Goal: Transaction & Acquisition: Purchase product/service

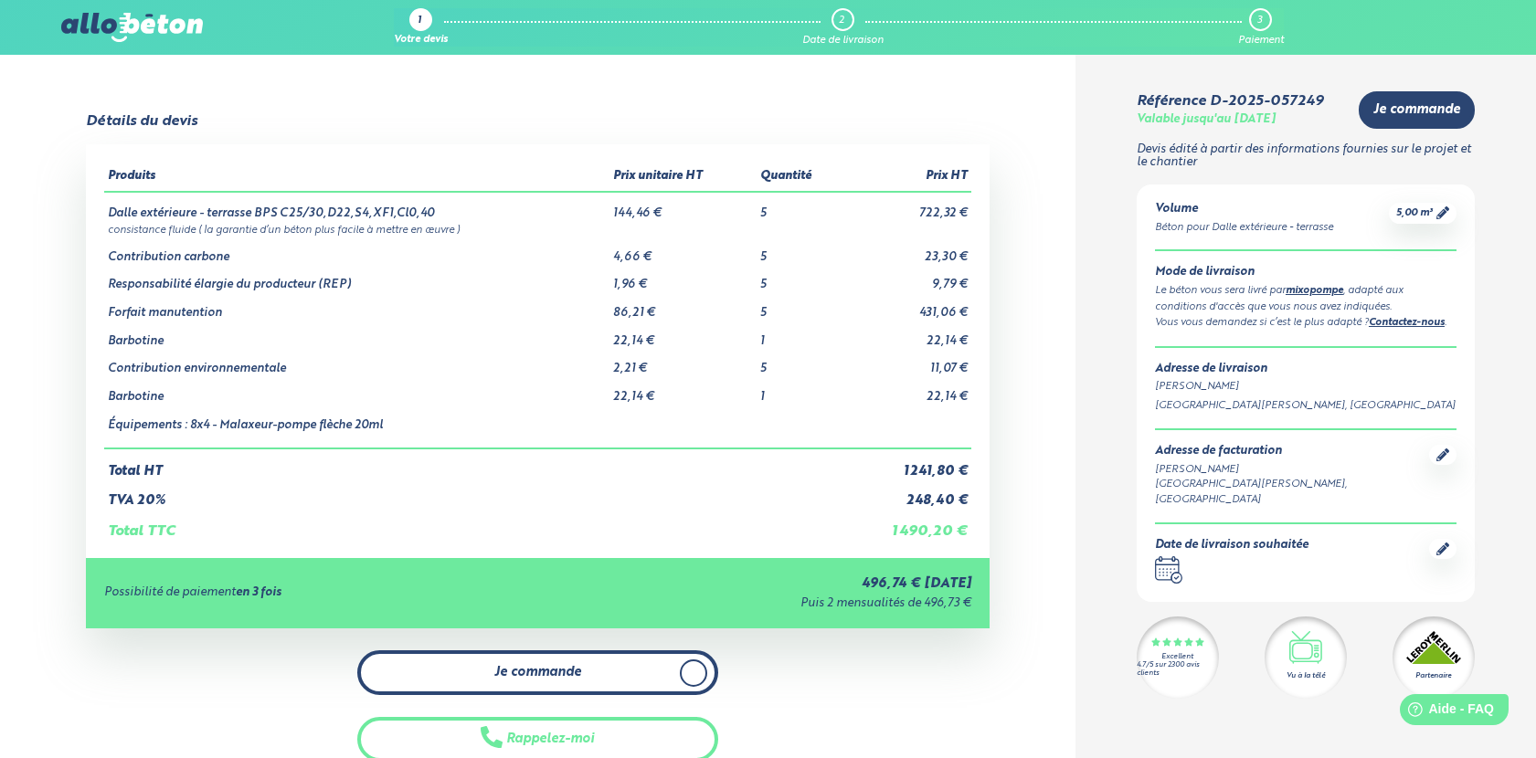
click at [508, 672] on span "Je commande" at bounding box center [537, 673] width 87 height 16
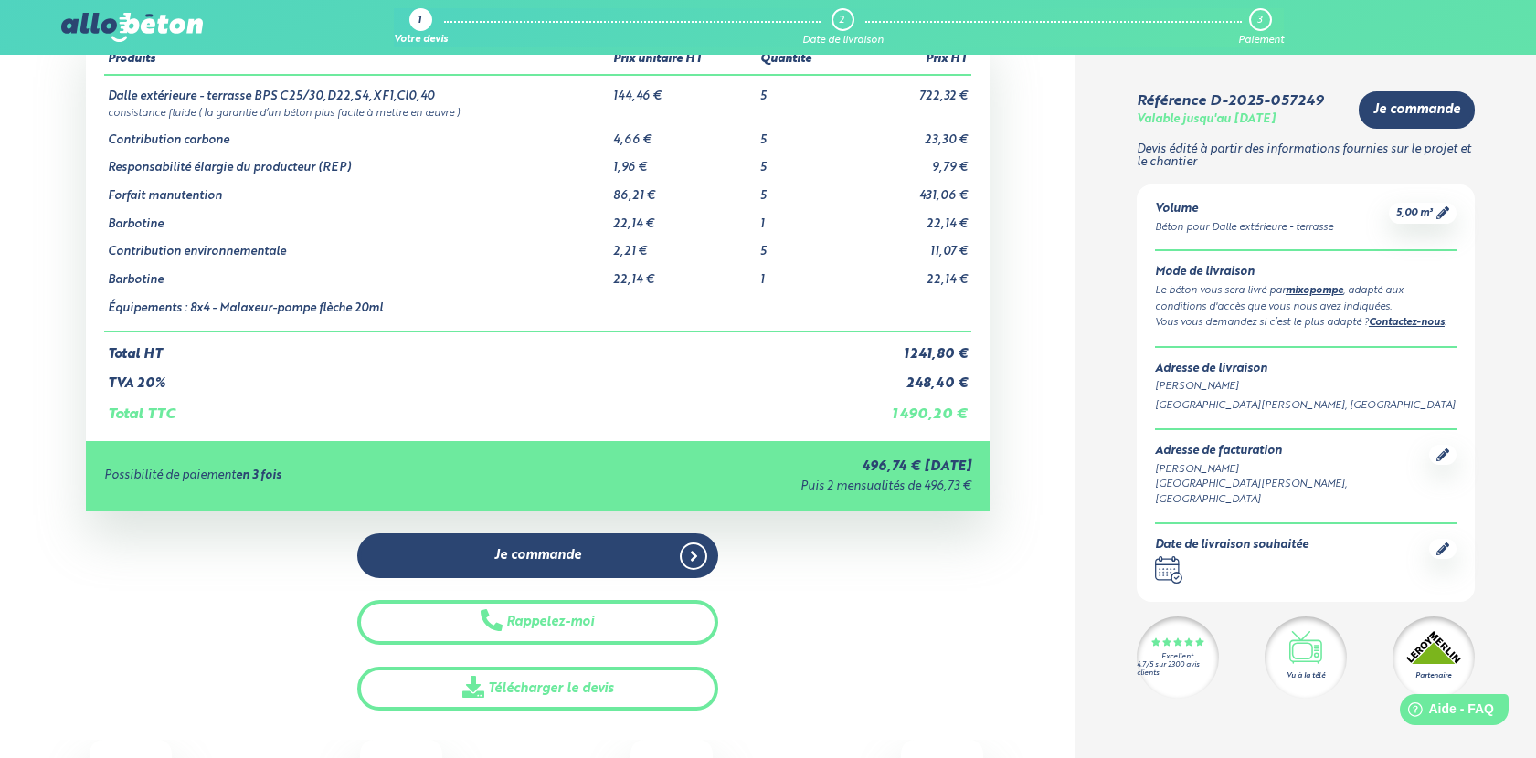
scroll to position [122, 0]
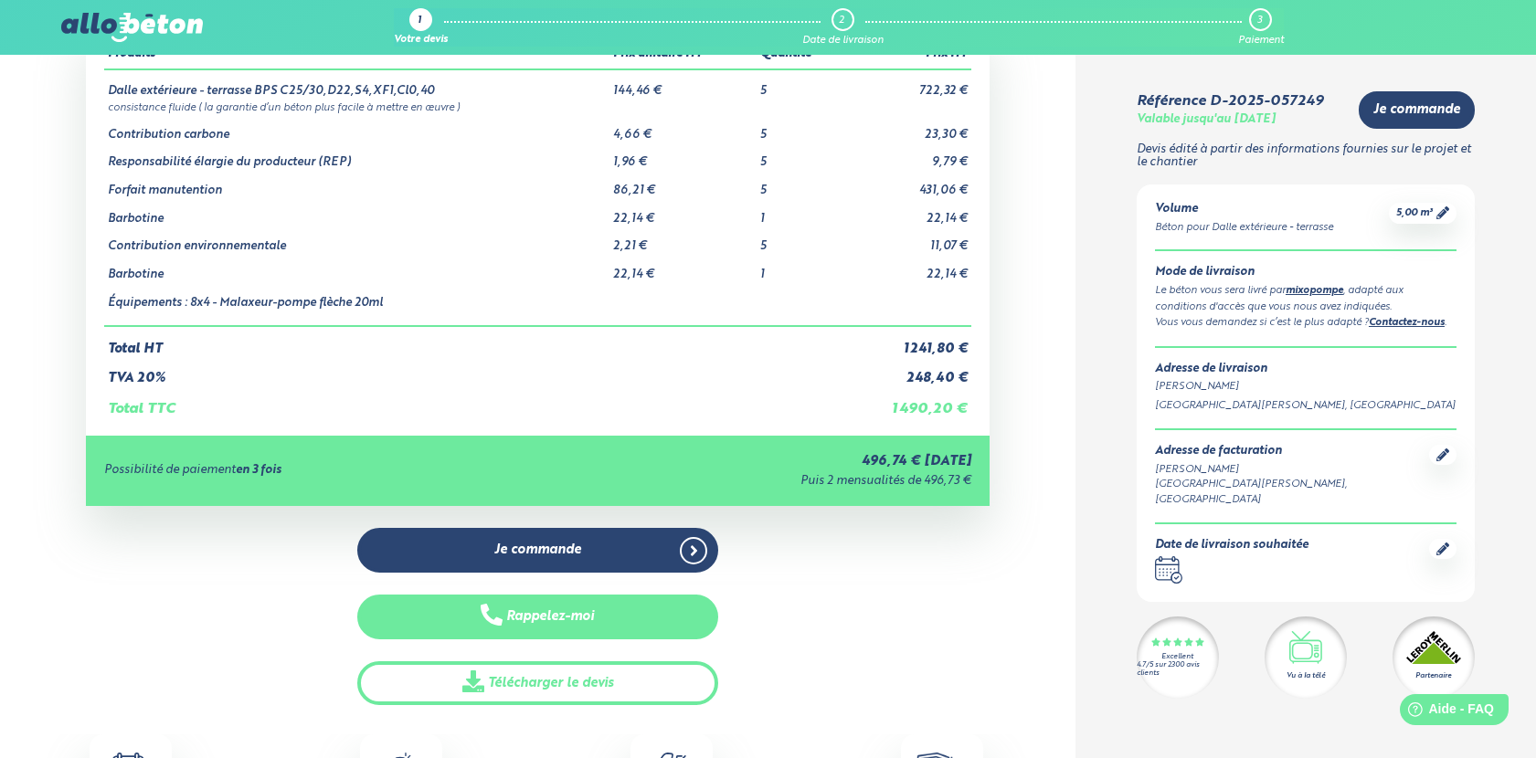
click at [562, 617] on button "Rappelez-moi" at bounding box center [537, 617] width 361 height 45
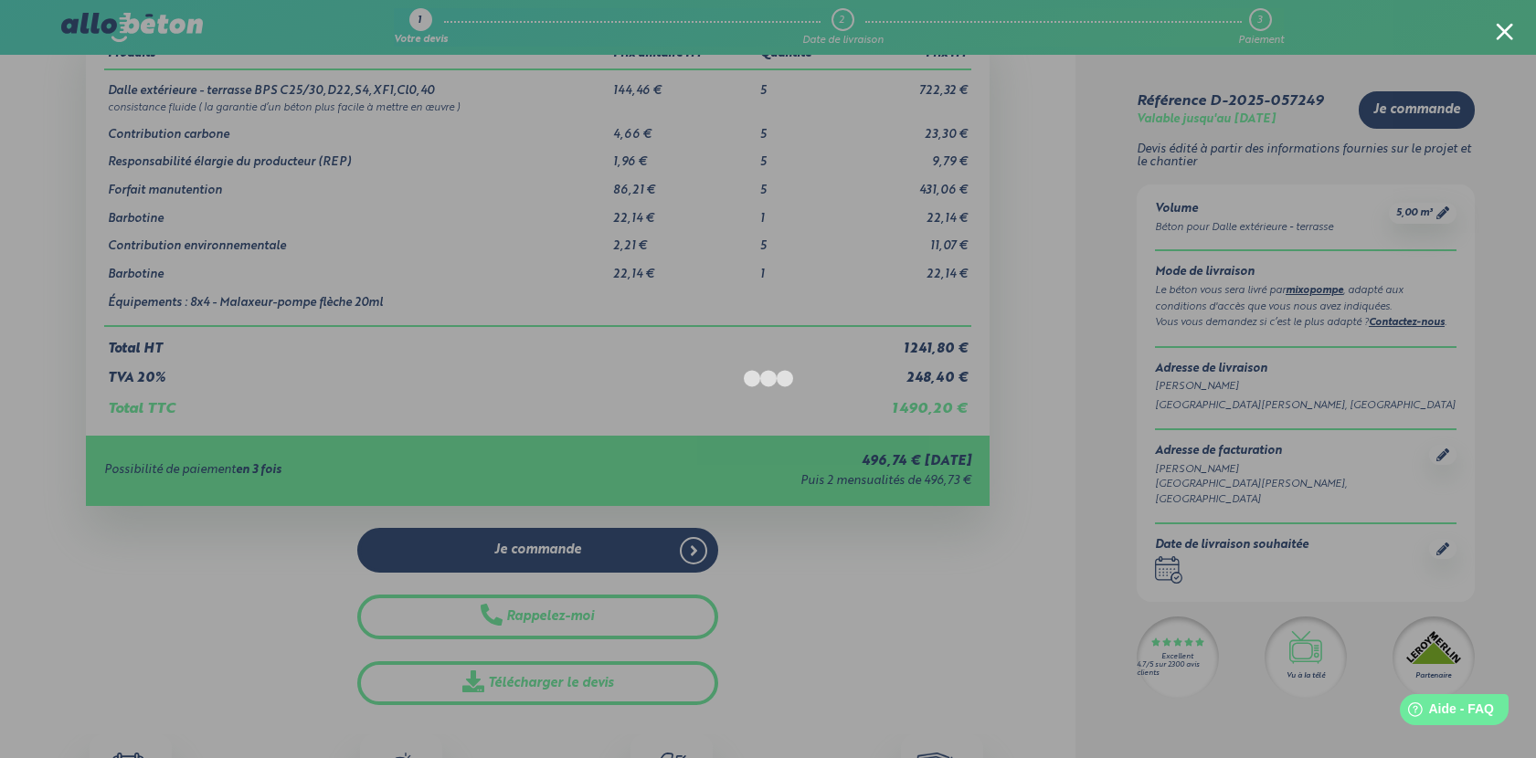
click at [825, 718] on div at bounding box center [768, 379] width 1536 height 758
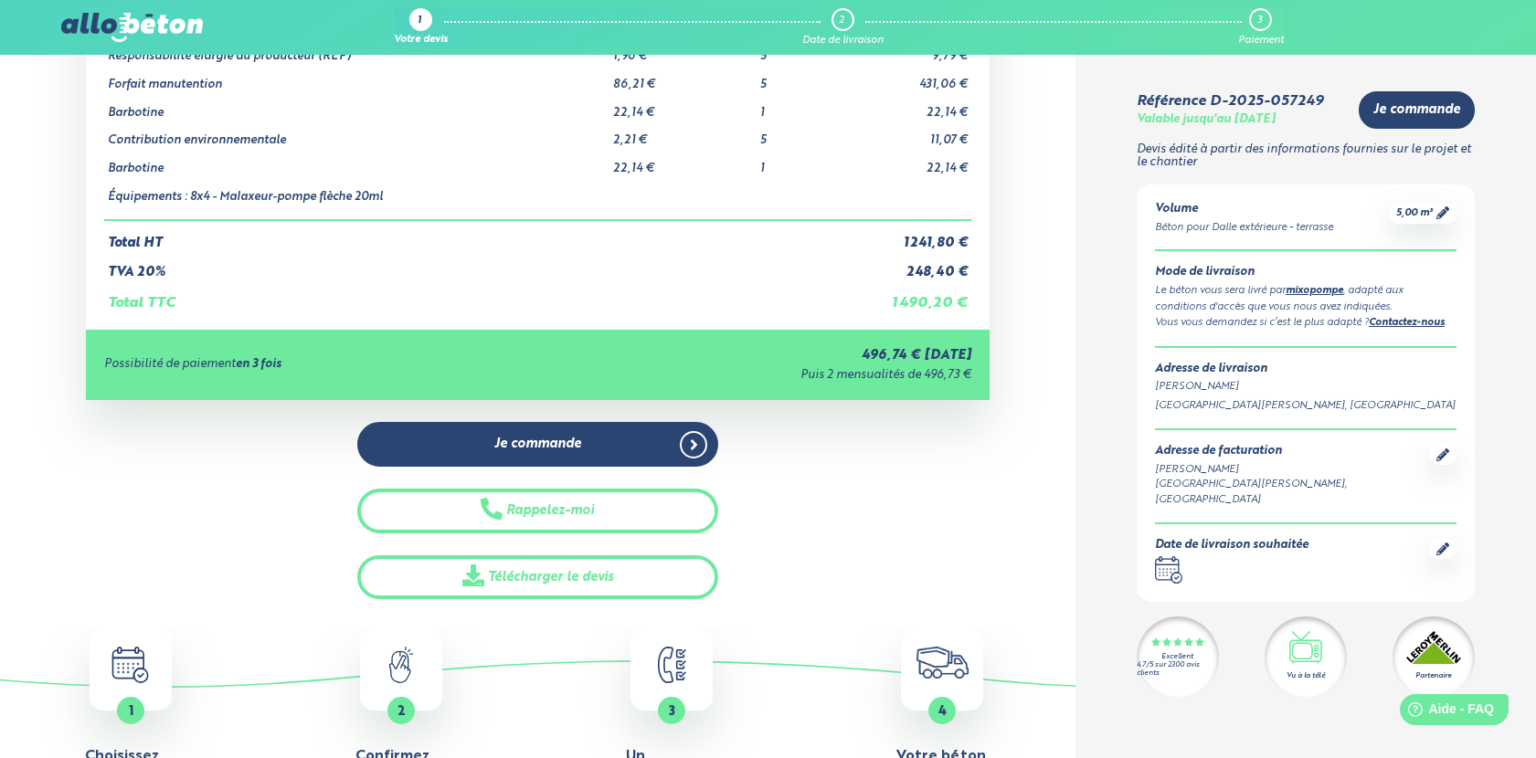
scroll to position [213, 0]
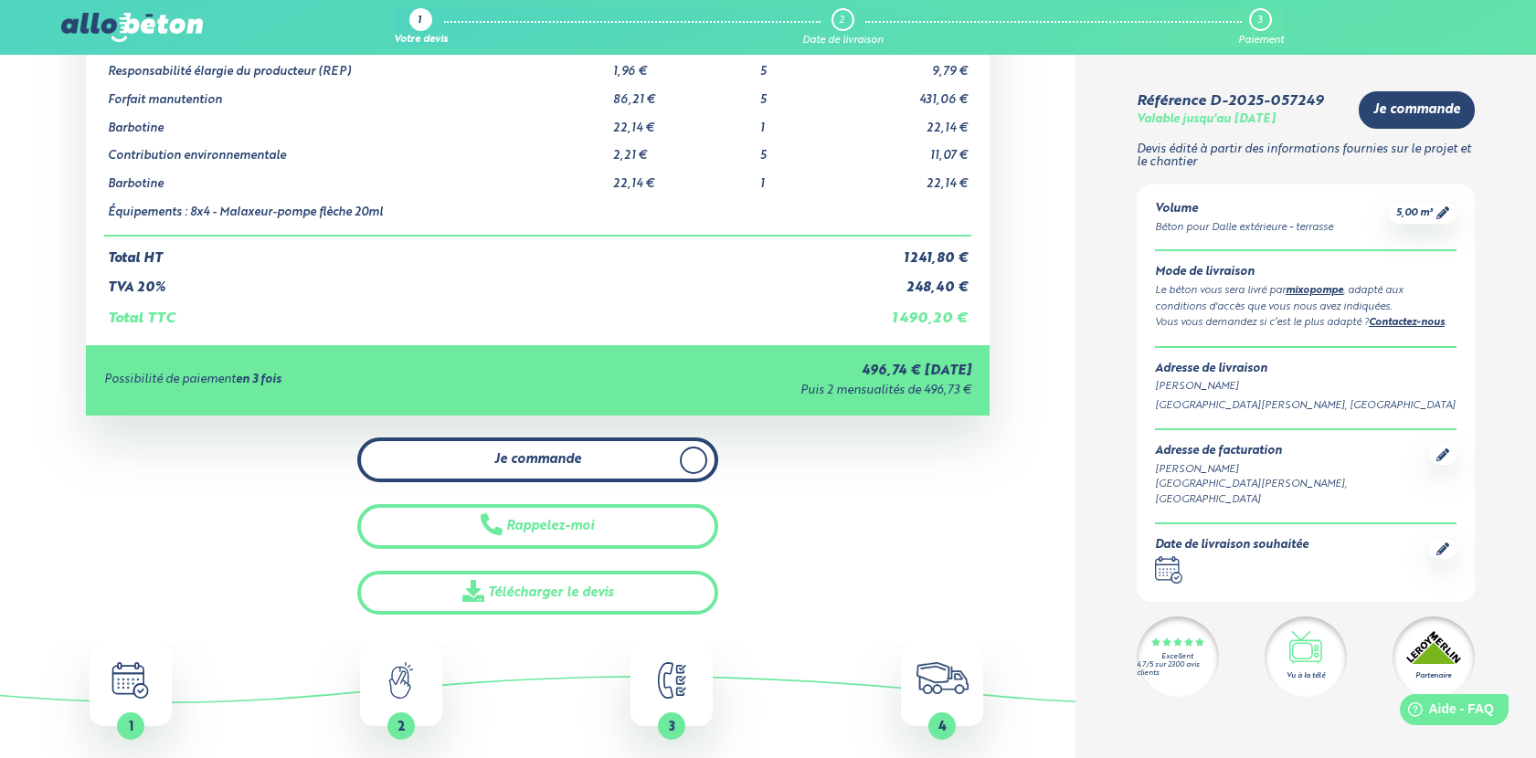
click at [692, 461] on icon at bounding box center [693, 460] width 6 height 10
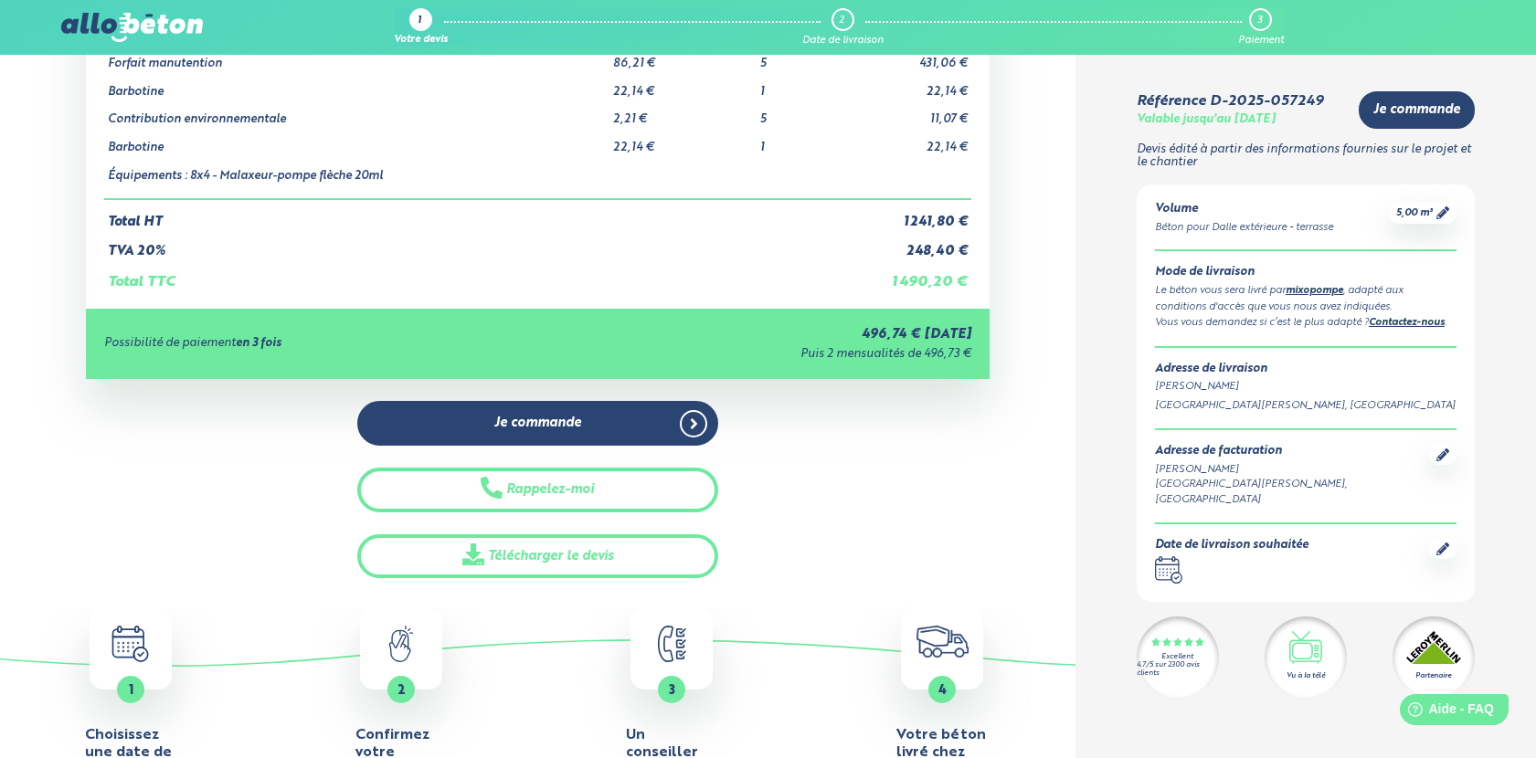
scroll to position [246, 0]
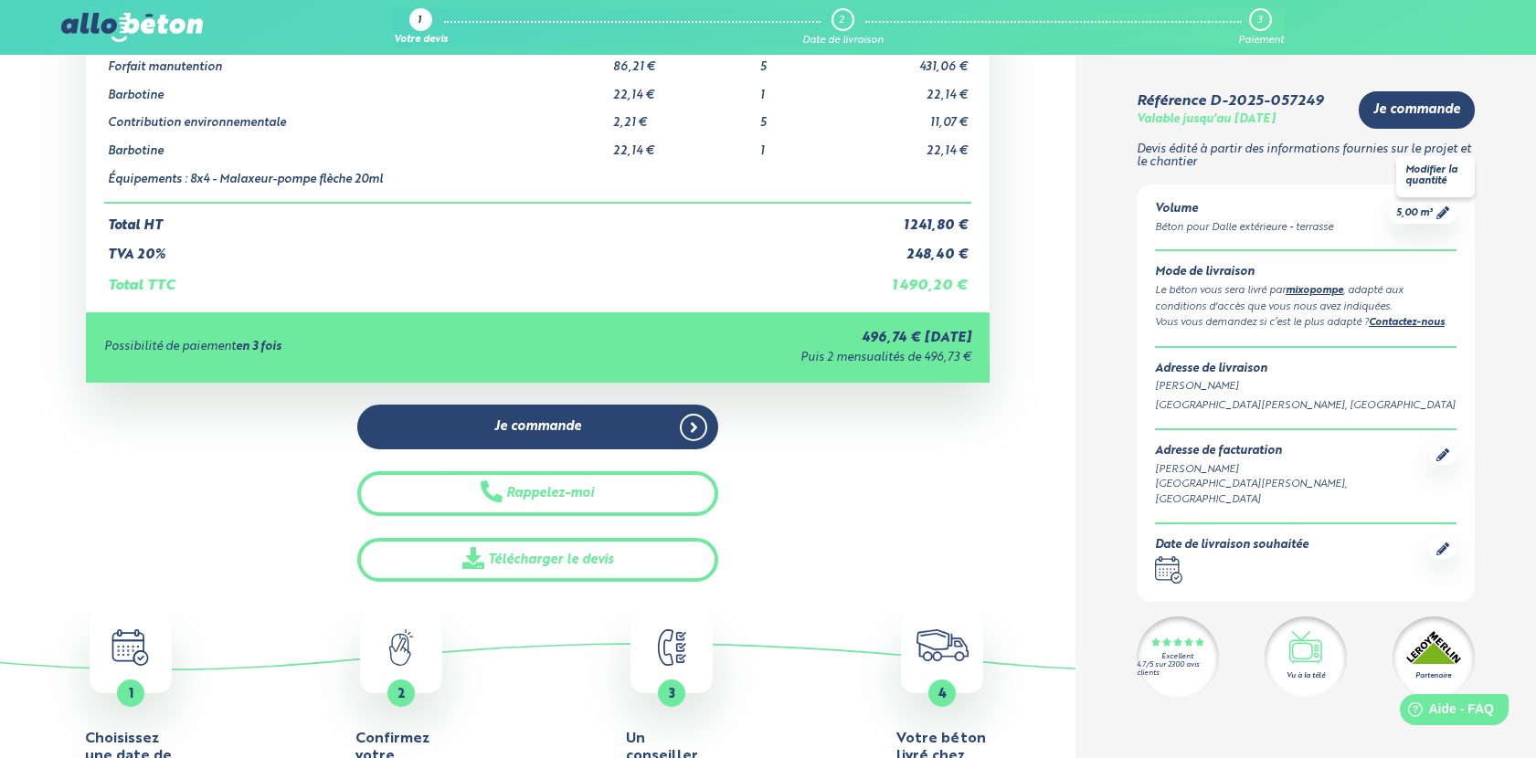
click at [1168, 213] on span "5,00 m³" at bounding box center [1414, 213] width 37 height 14
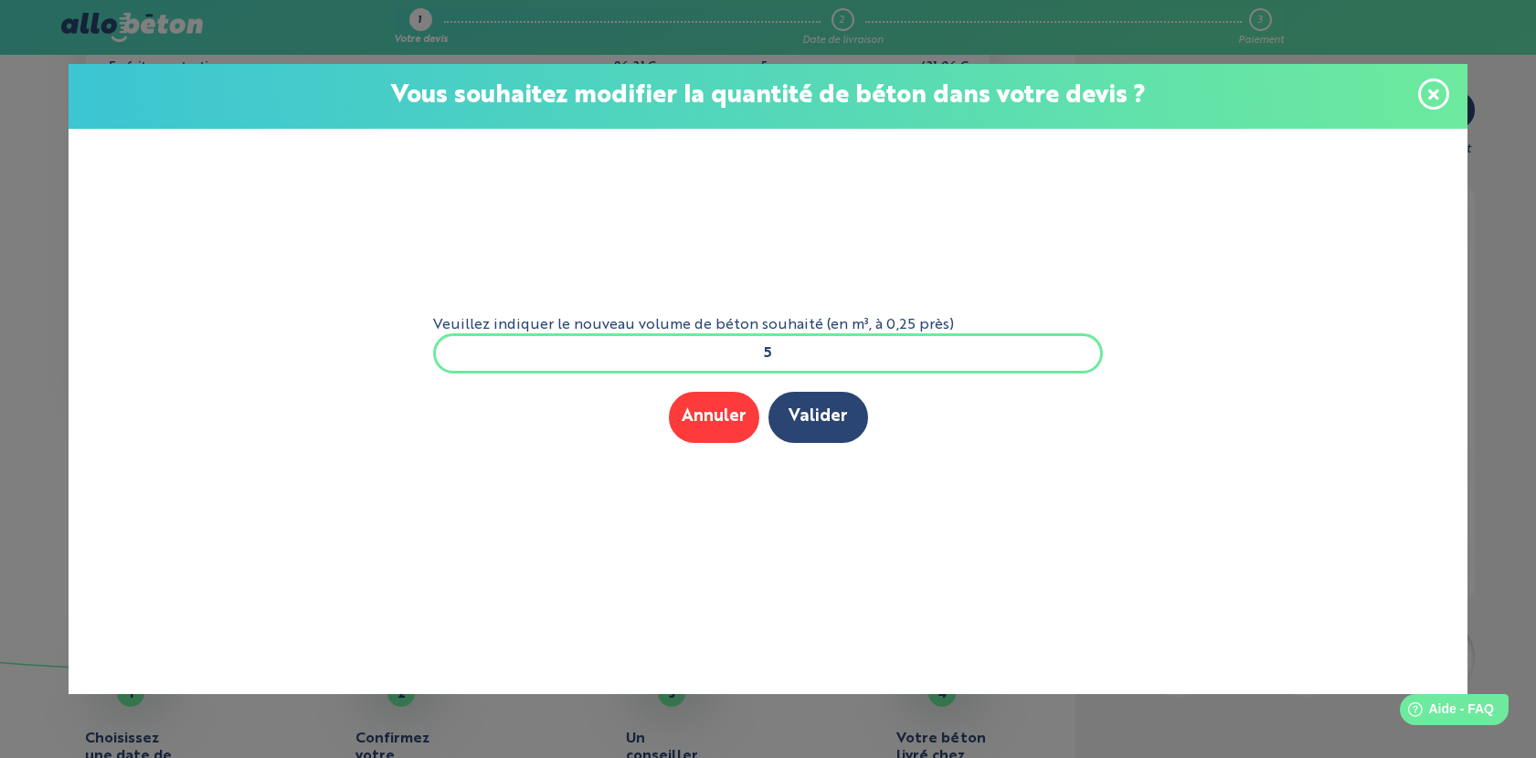
drag, startPoint x: 786, startPoint y: 351, endPoint x: 715, endPoint y: 351, distance: 70.3
click at [715, 351] on input "5" at bounding box center [768, 353] width 670 height 40
type input "7"
click at [801, 412] on button "Valider" at bounding box center [818, 417] width 100 height 50
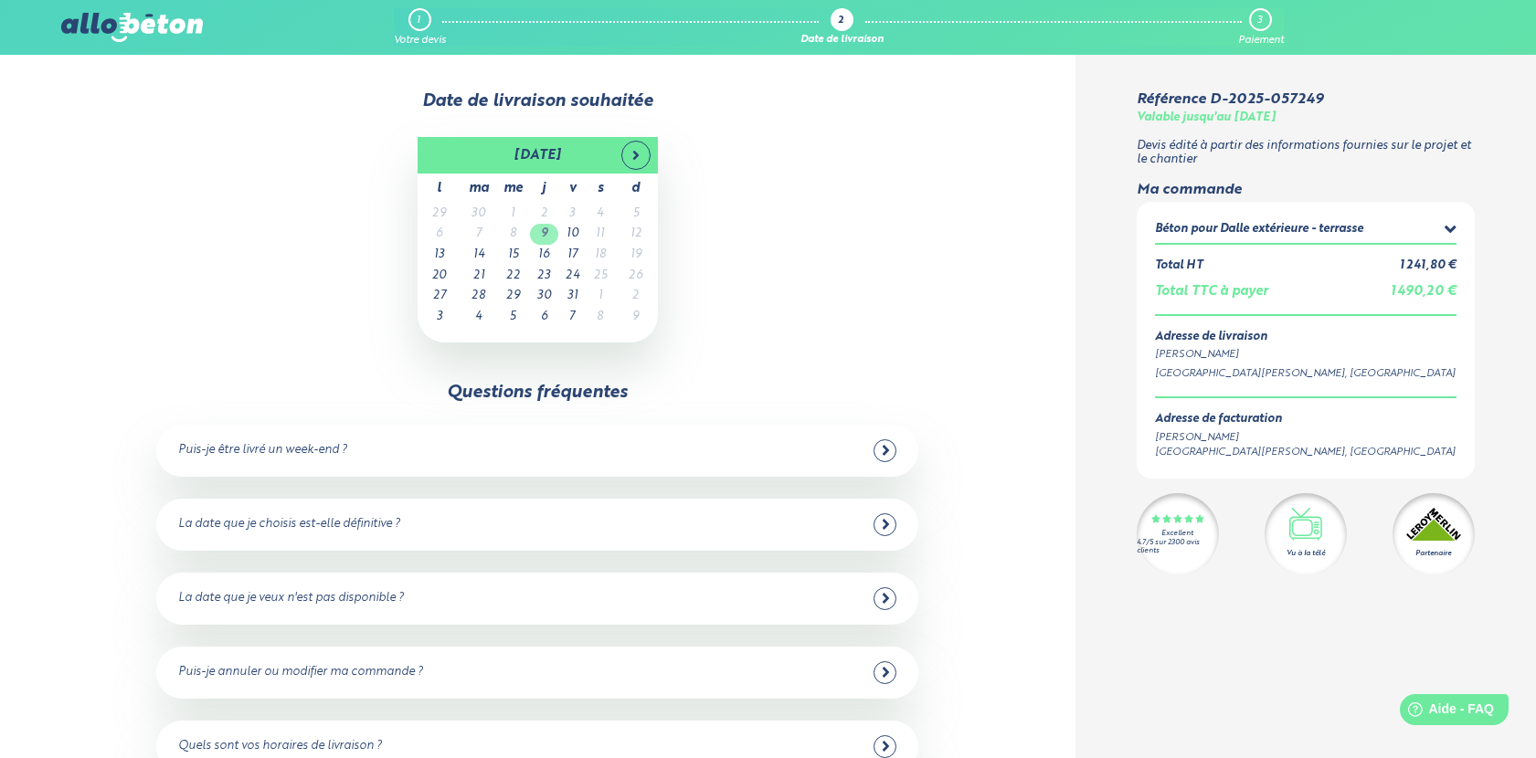
click at [549, 231] on td "9" at bounding box center [544, 234] width 28 height 21
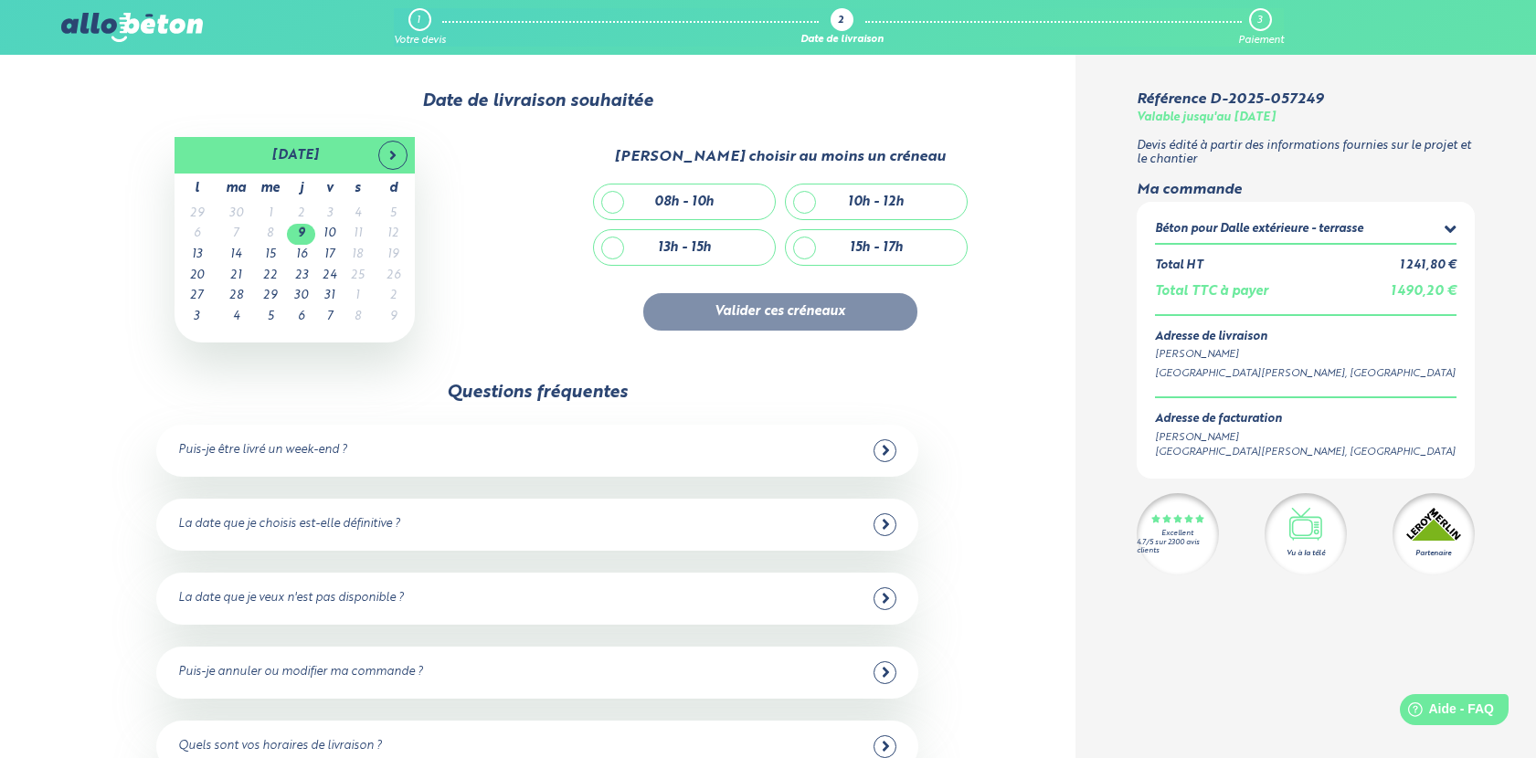
click at [615, 195] on div "08h - 10h" at bounding box center [684, 202] width 181 height 35
checkbox input "true"
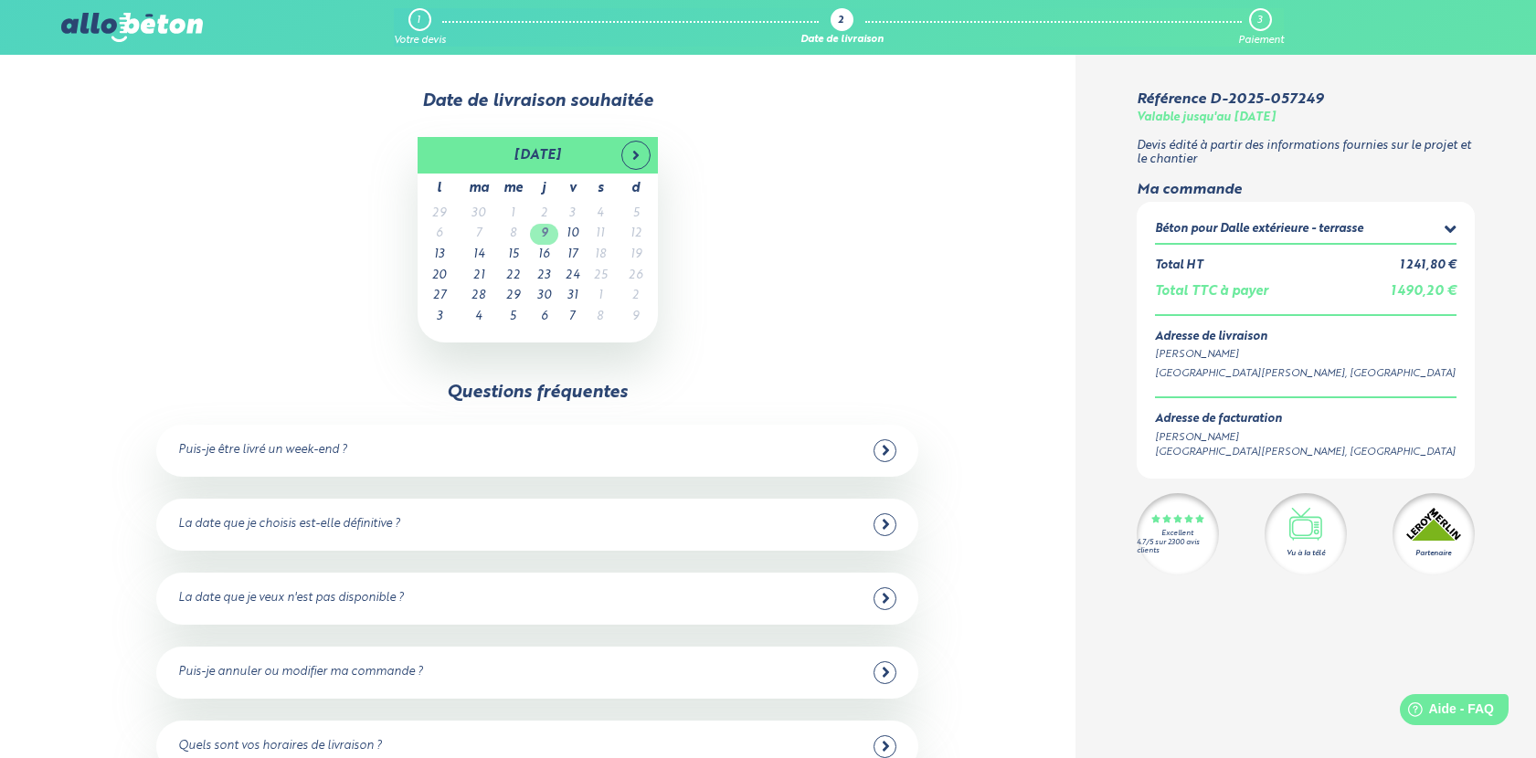
click at [549, 236] on td "9" at bounding box center [544, 234] width 28 height 21
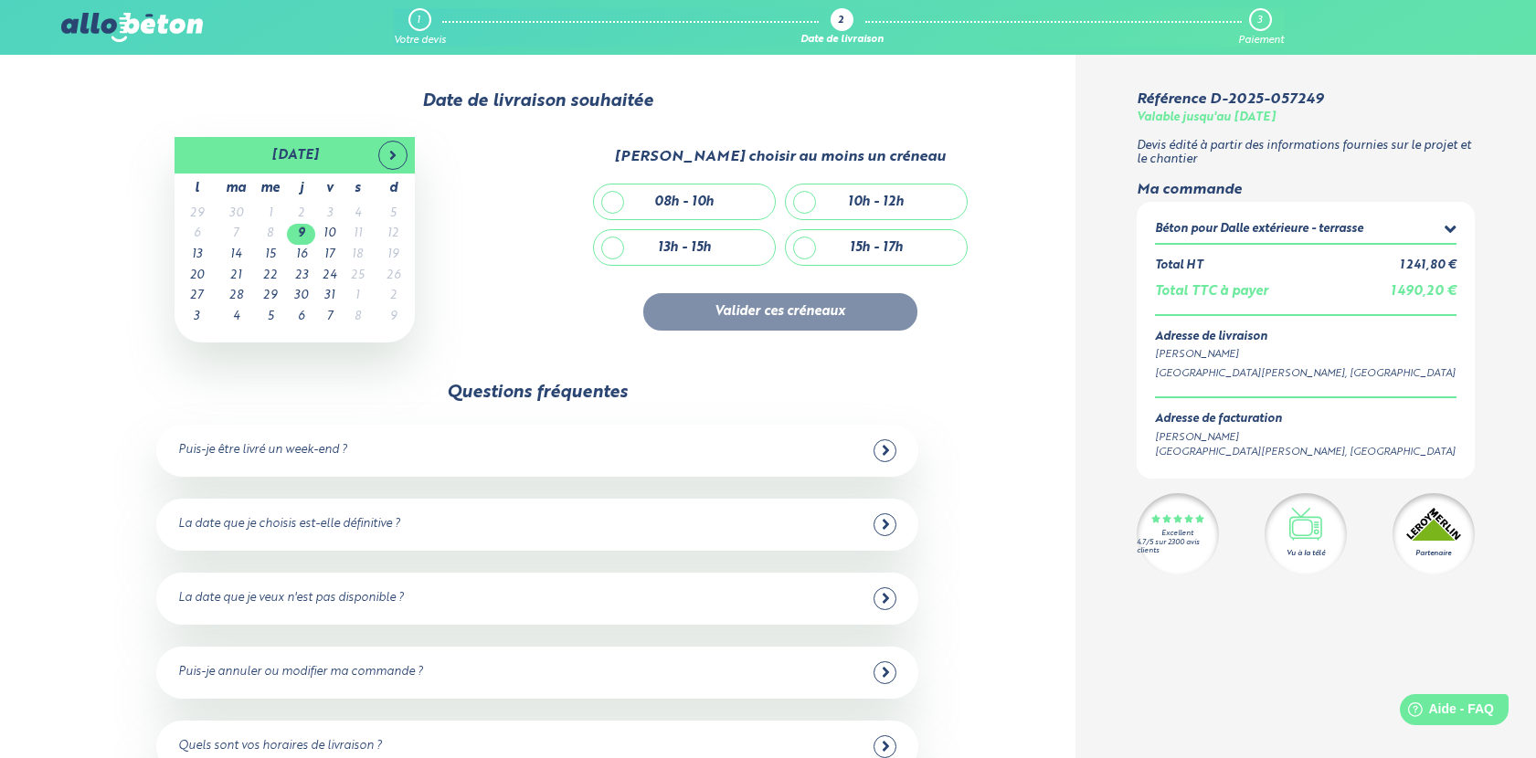
click at [675, 195] on div "08h - 10h" at bounding box center [683, 203] width 59 height 16
checkbox input "true"
click at [787, 311] on button "Valider ces créneaux" at bounding box center [780, 311] width 274 height 37
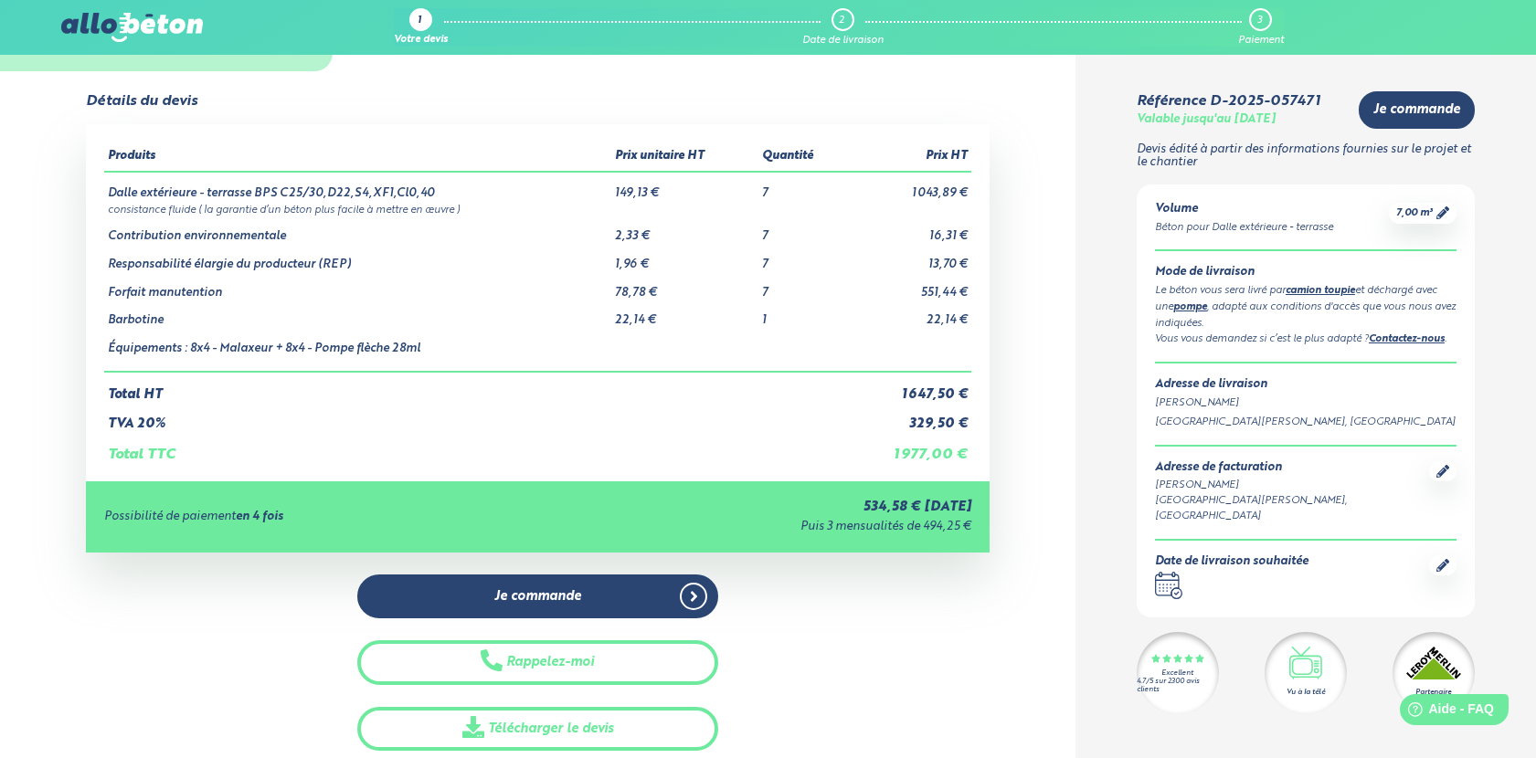
scroll to position [70, 0]
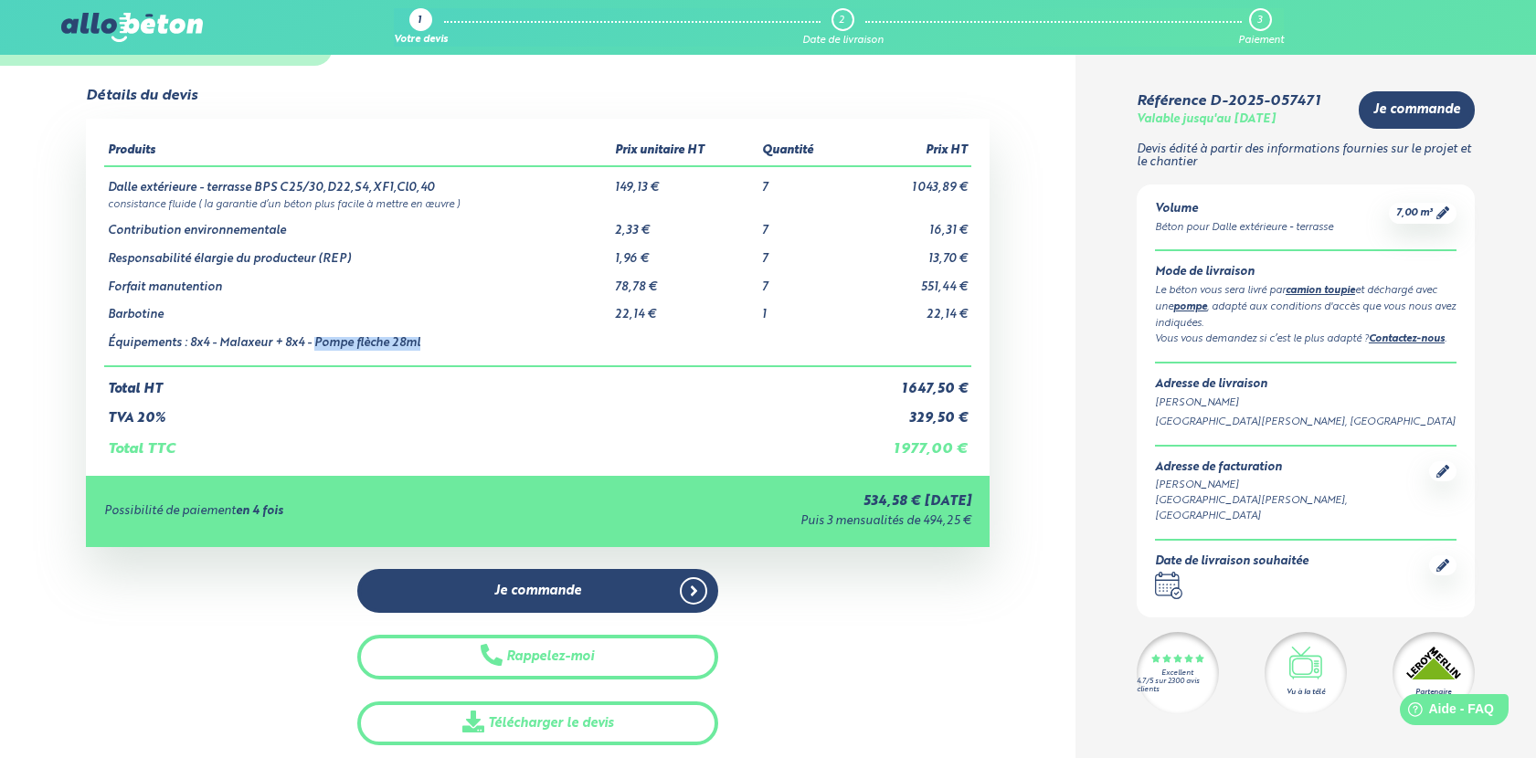
drag, startPoint x: 318, startPoint y: 343, endPoint x: 435, endPoint y: 342, distance: 116.9
click at [435, 342] on td "Équipements : 8x4 - Malaxeur + 8x4 - Pompe flèche 28ml" at bounding box center [357, 344] width 507 height 44
drag, startPoint x: 190, startPoint y: 343, endPoint x: 273, endPoint y: 341, distance: 83.2
click at [273, 341] on td "Équipements : 8x4 - Malaxeur + 8x4 - Pompe flèche 28ml" at bounding box center [357, 344] width 507 height 44
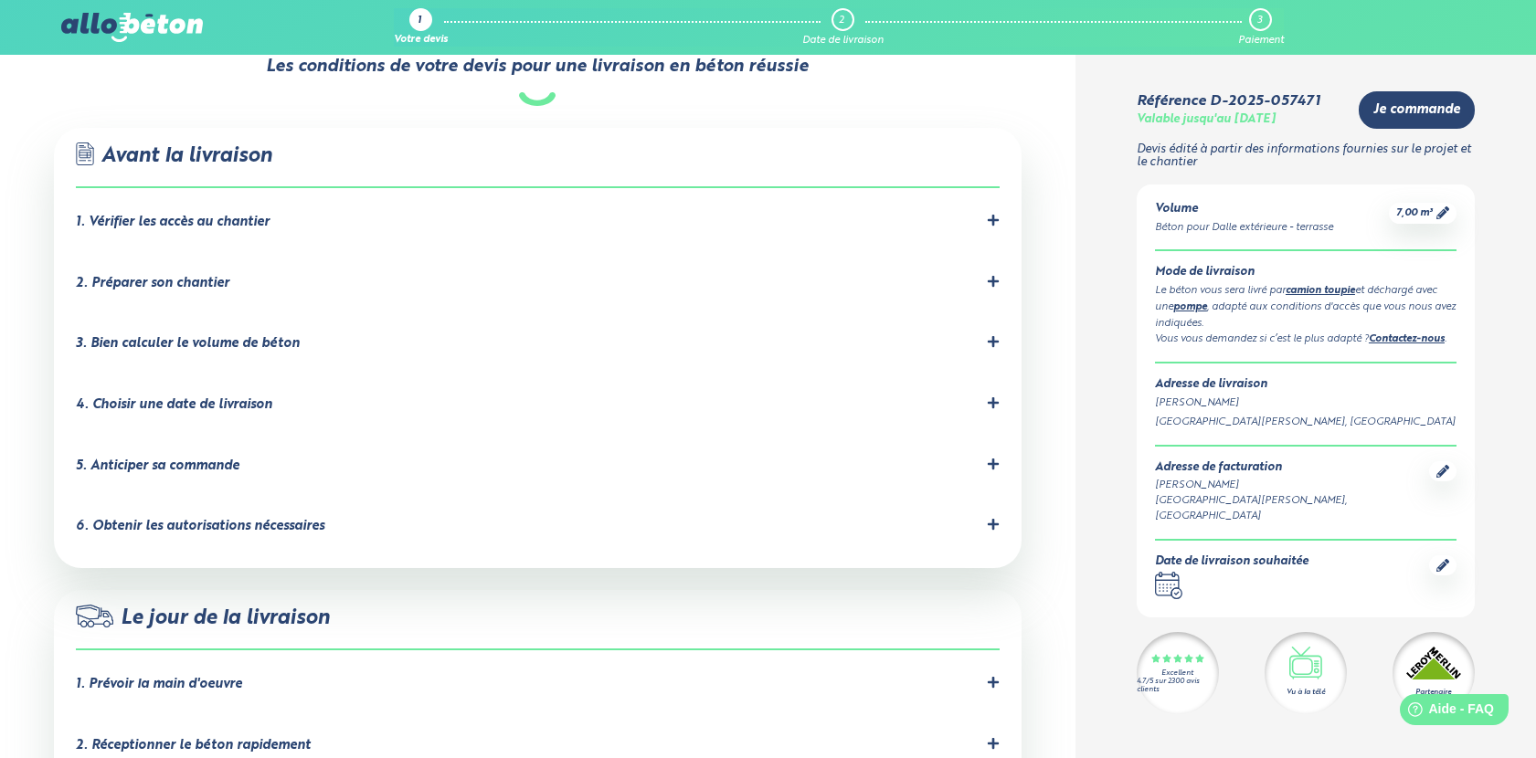
scroll to position [1118, 0]
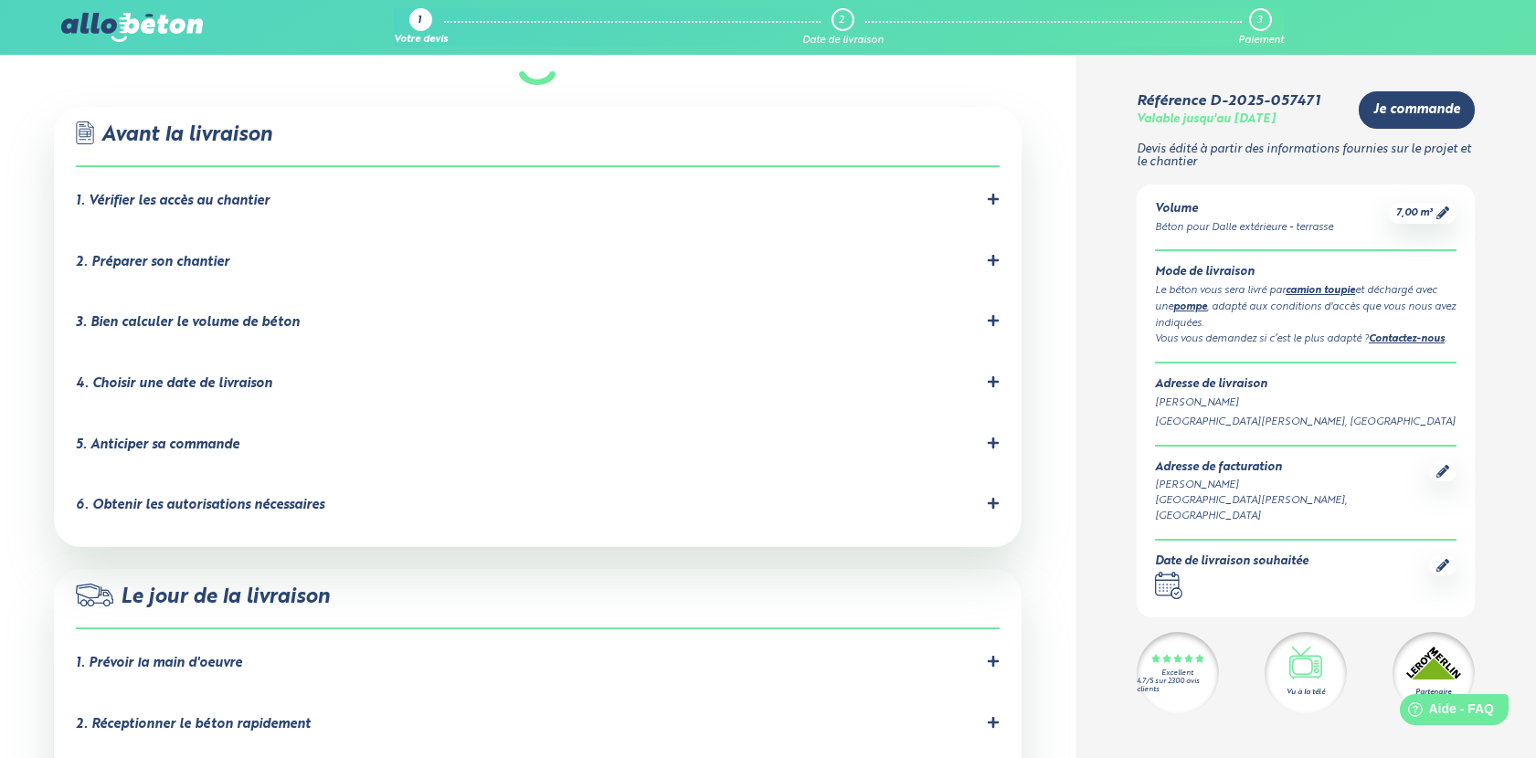
click at [222, 376] on div "4. Choisir une date de livraison" at bounding box center [174, 384] width 196 height 16
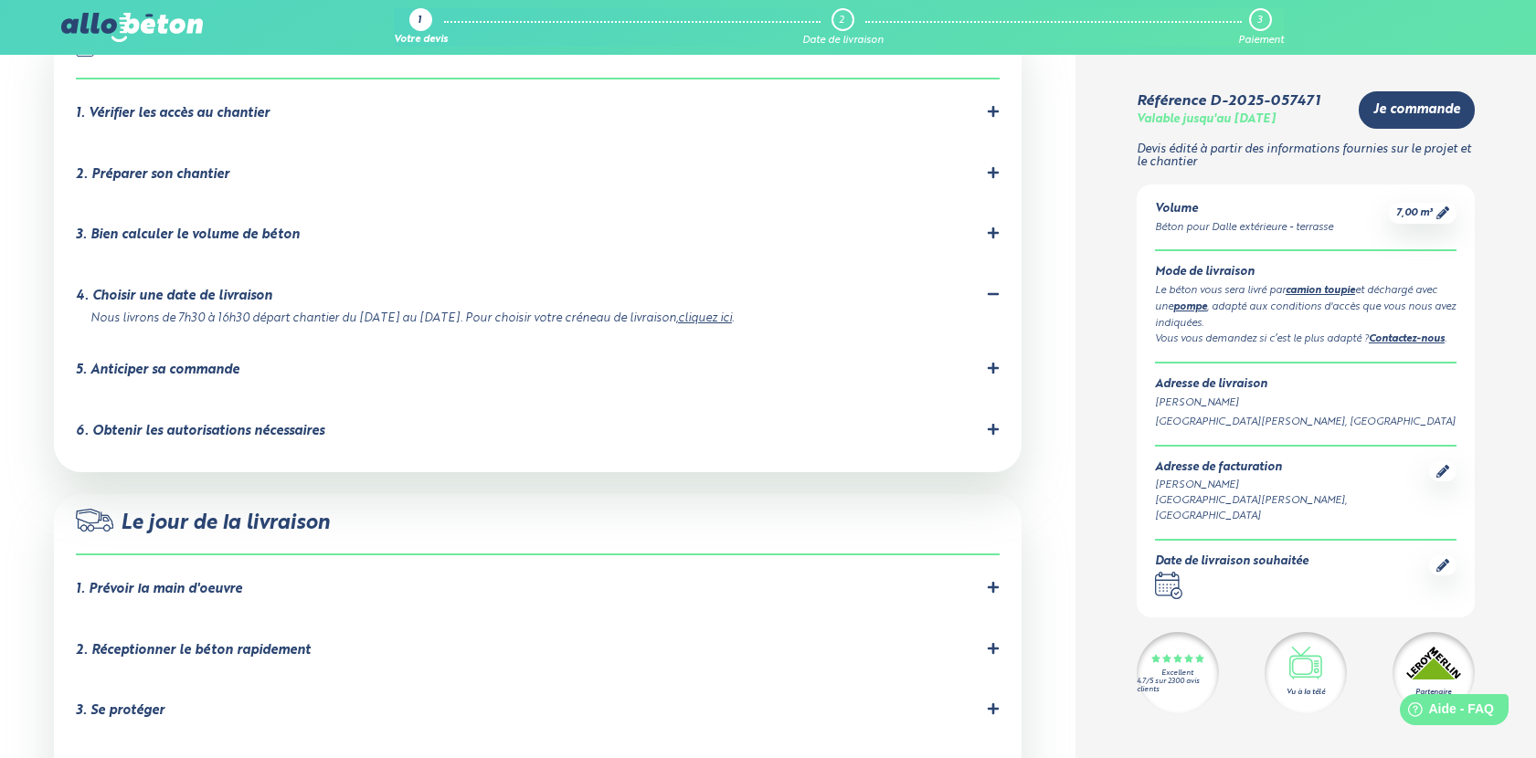
scroll to position [1246, 0]
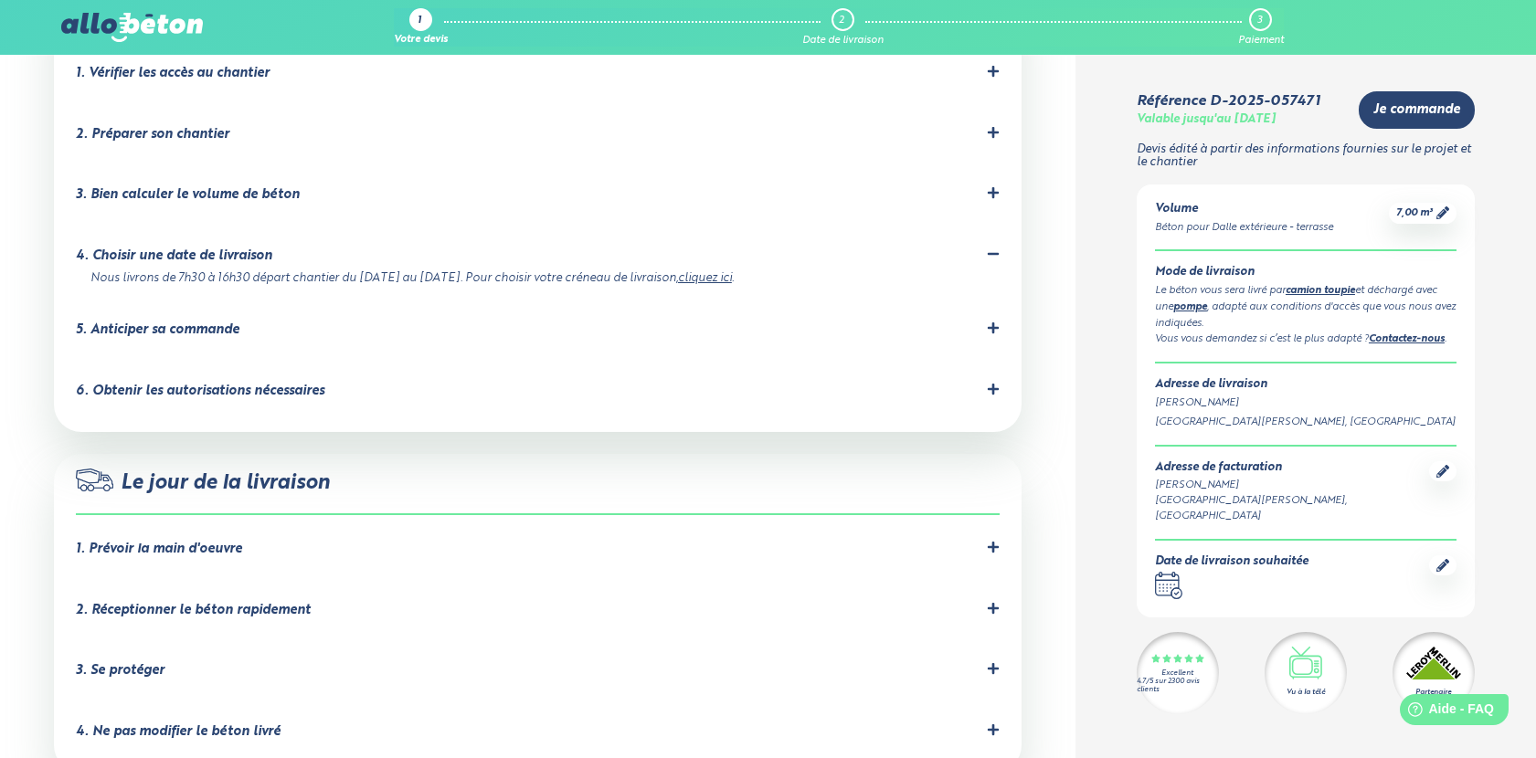
click at [244, 384] on div "6. Obtenir les autorisations nécessaires" at bounding box center [200, 392] width 248 height 16
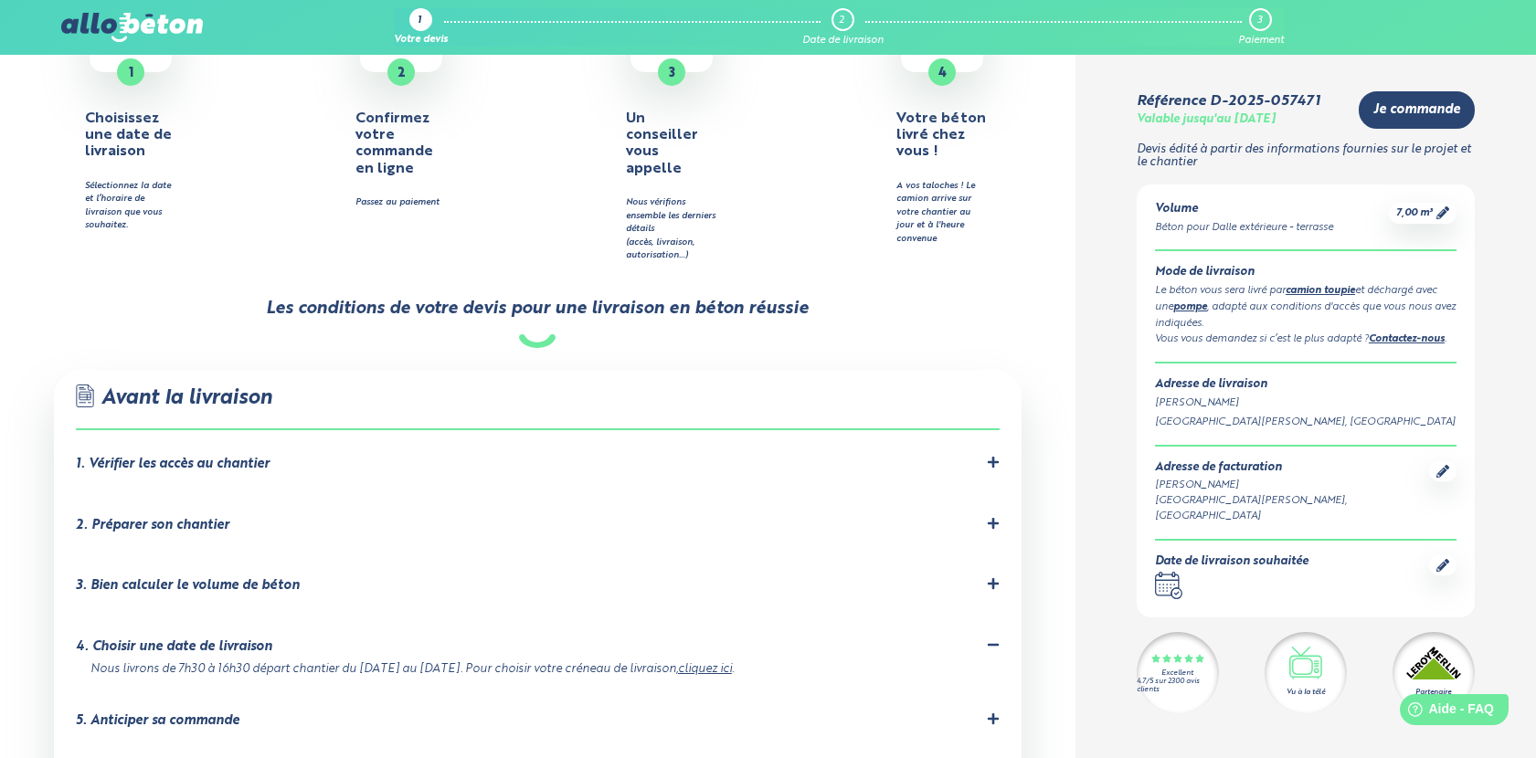
scroll to position [834, 0]
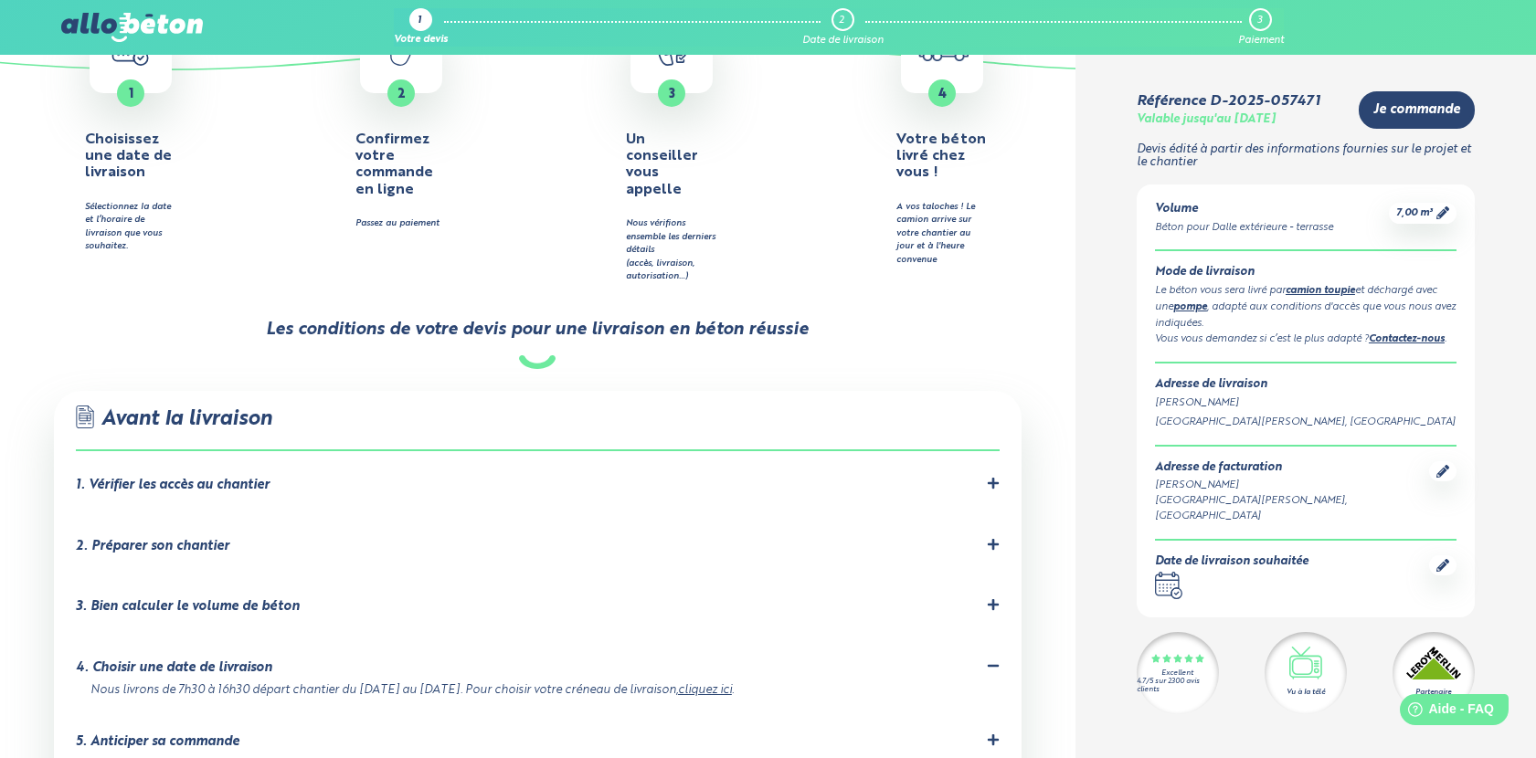
click at [218, 478] on div "1. Vérifier les accès au chantier" at bounding box center [173, 486] width 194 height 16
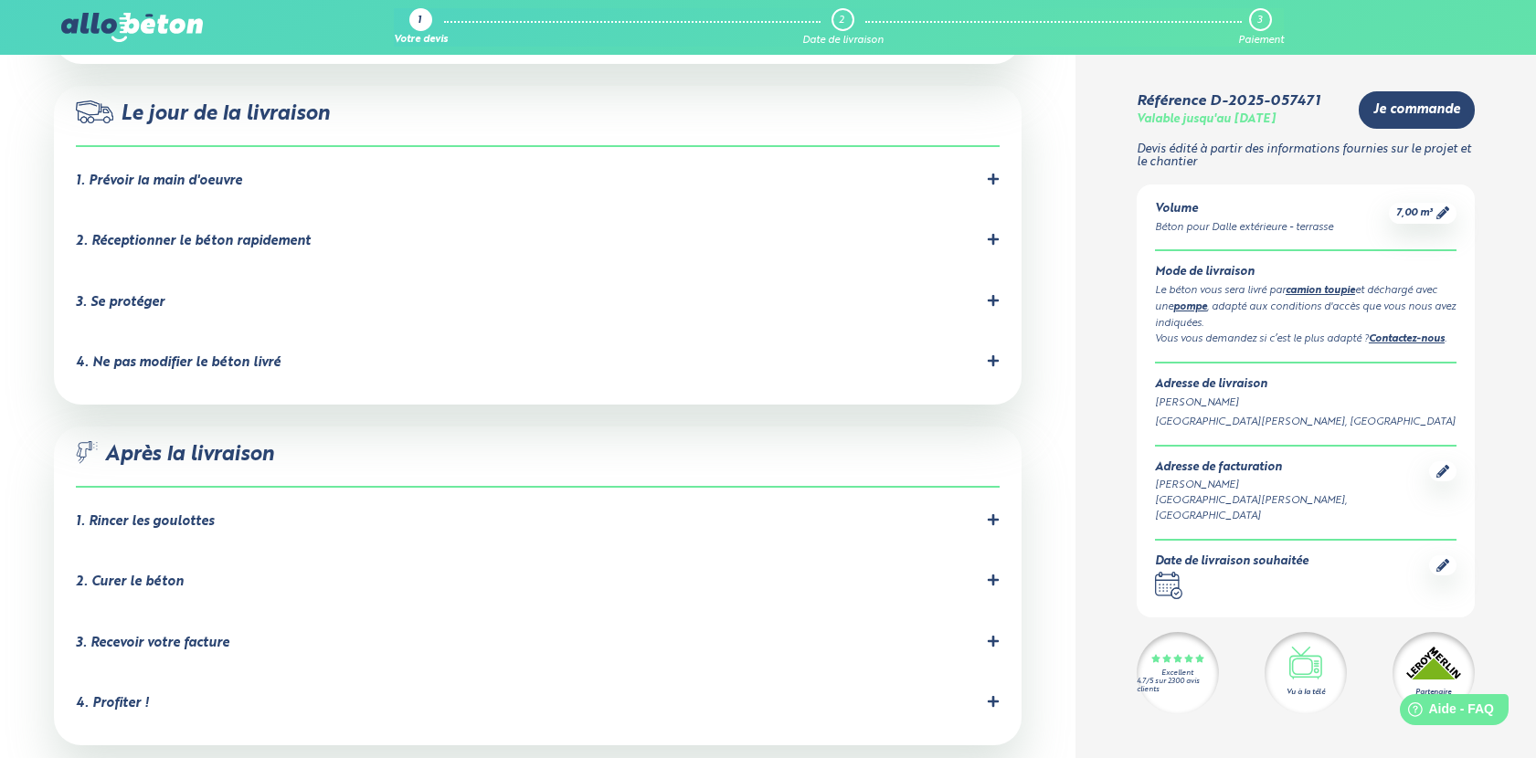
scroll to position [1923, 0]
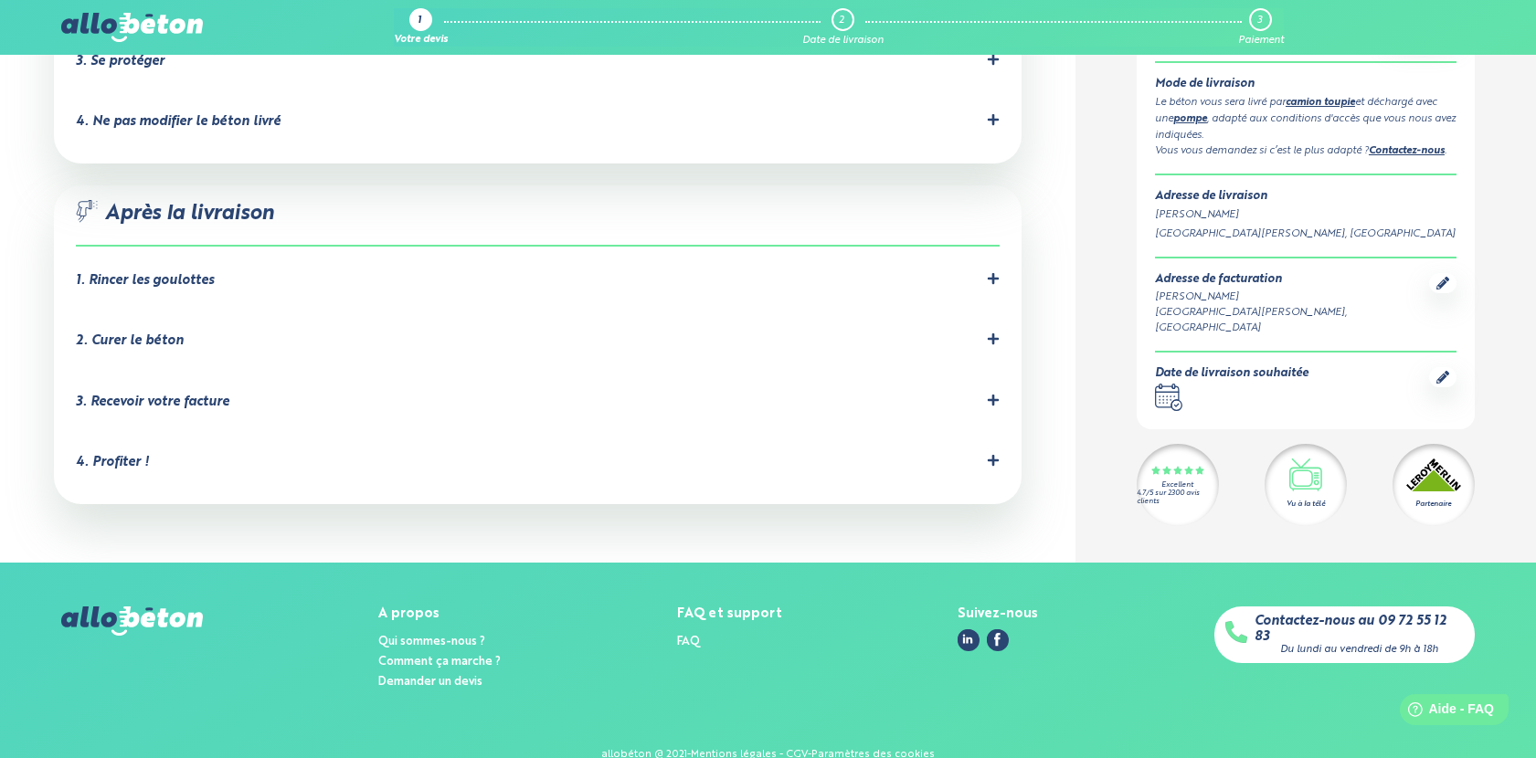
click at [138, 333] on div "2. Curer le béton" at bounding box center [130, 341] width 108 height 16
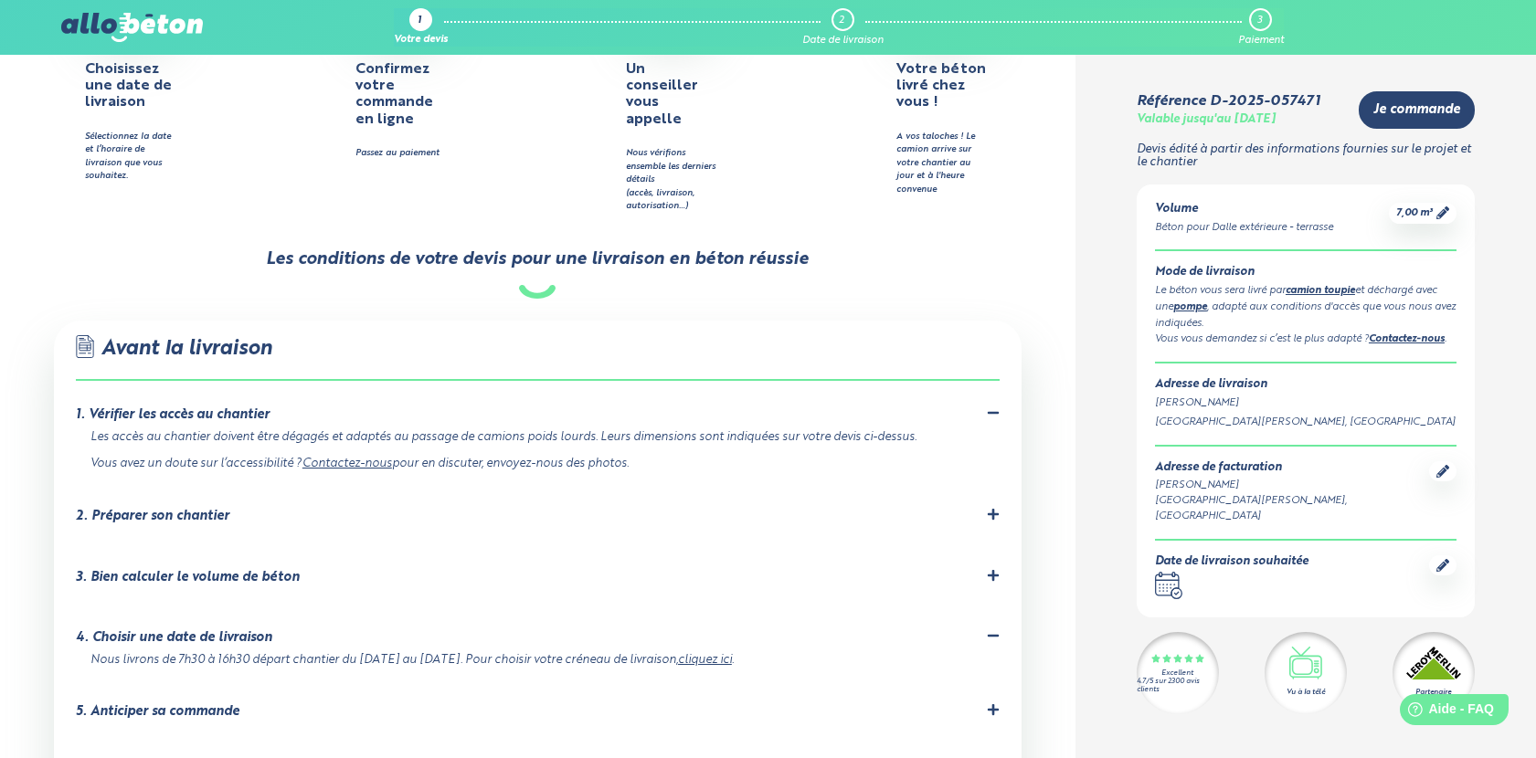
scroll to position [592, 0]
